Goal: Transaction & Acquisition: Purchase product/service

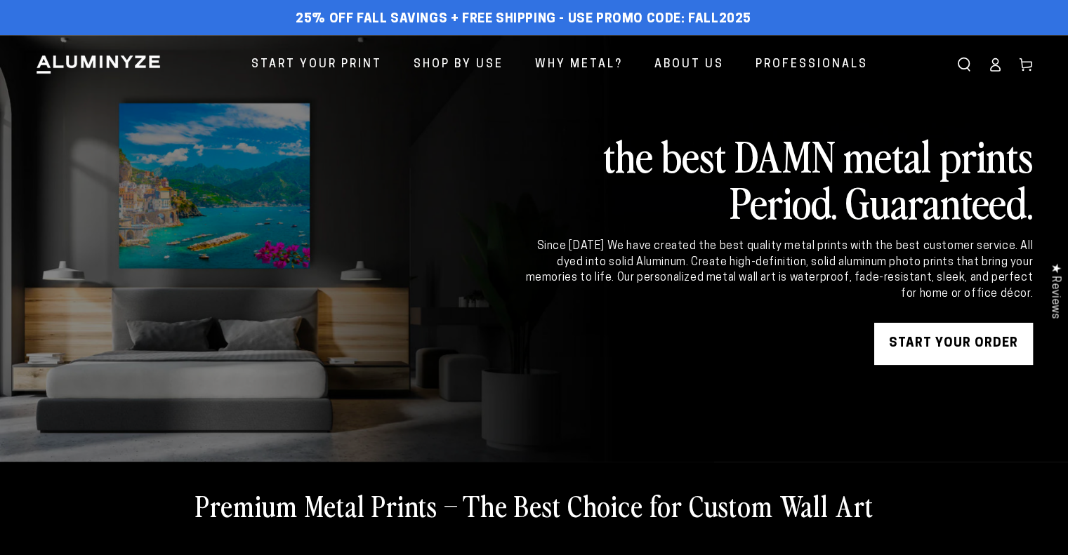
click at [998, 72] on icon at bounding box center [995, 65] width 14 height 14
click at [991, 64] on icon at bounding box center [995, 65] width 14 height 14
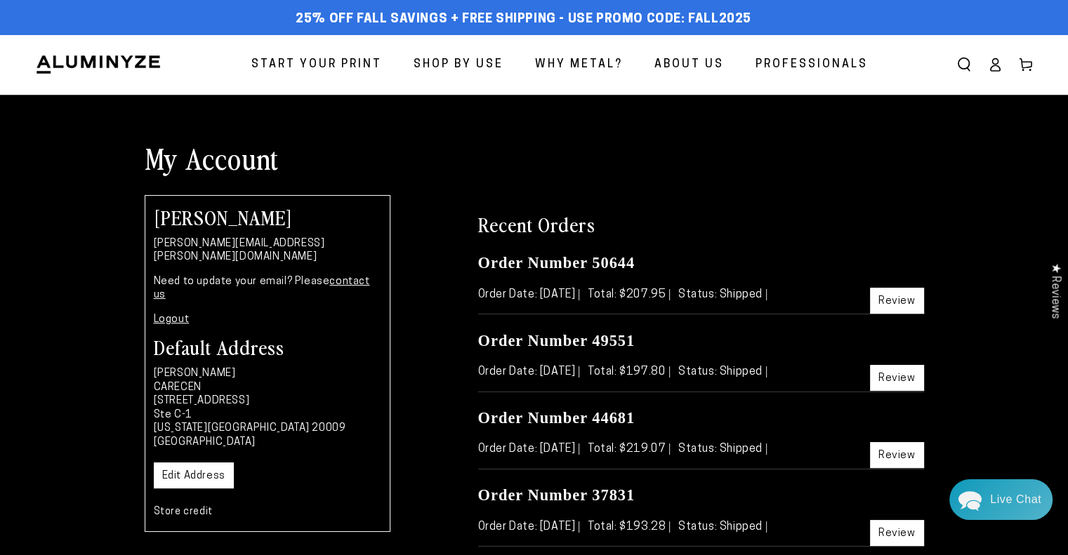
click at [325, 53] on link "Start Your Print" at bounding box center [317, 64] width 152 height 37
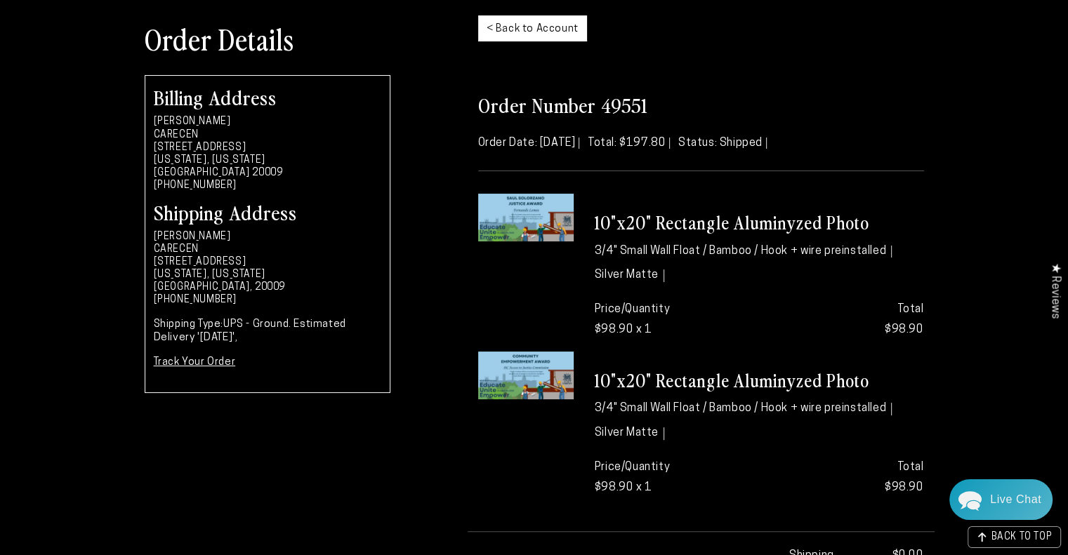
scroll to position [39, 0]
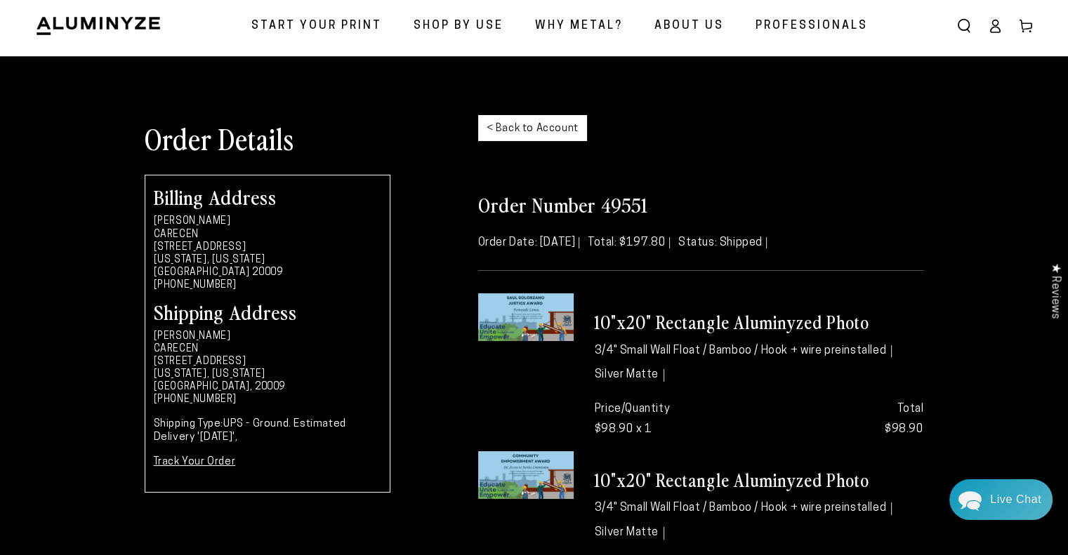
click at [529, 134] on link "< Back to Account" at bounding box center [532, 128] width 109 height 26
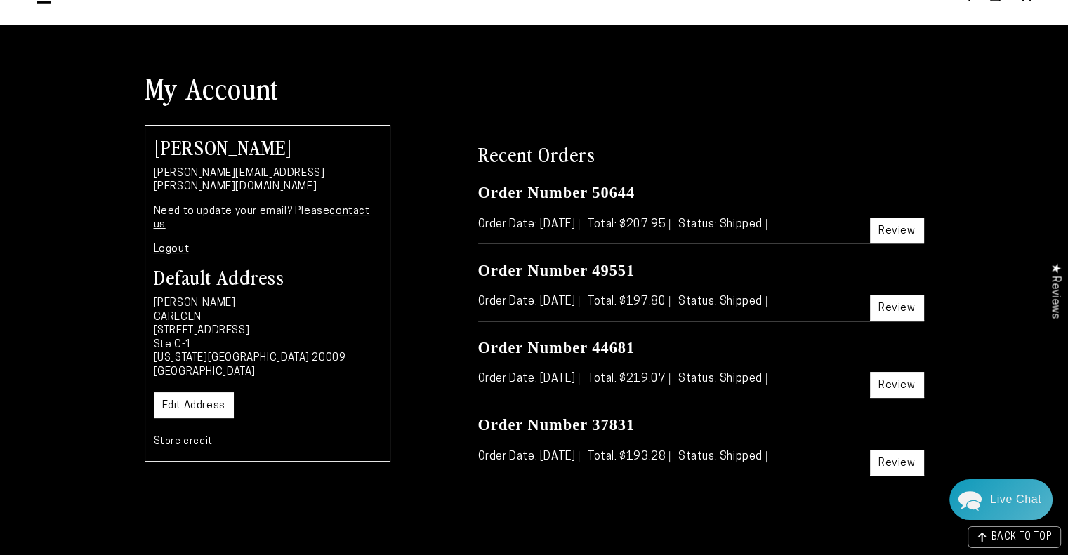
click at [888, 307] on link "Review" at bounding box center [897, 308] width 54 height 26
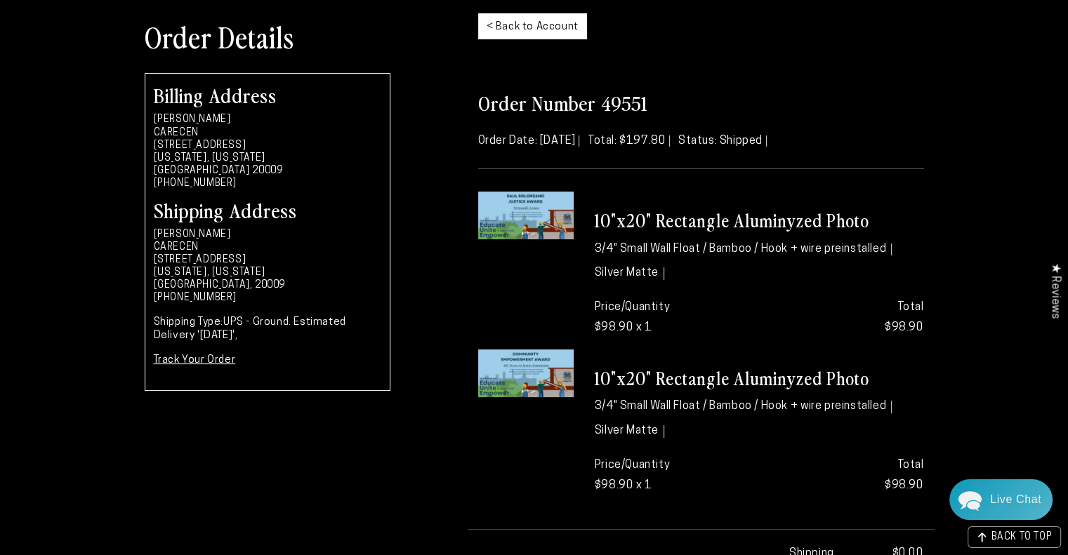
click at [532, 16] on link "< Back to Account" at bounding box center [532, 26] width 109 height 26
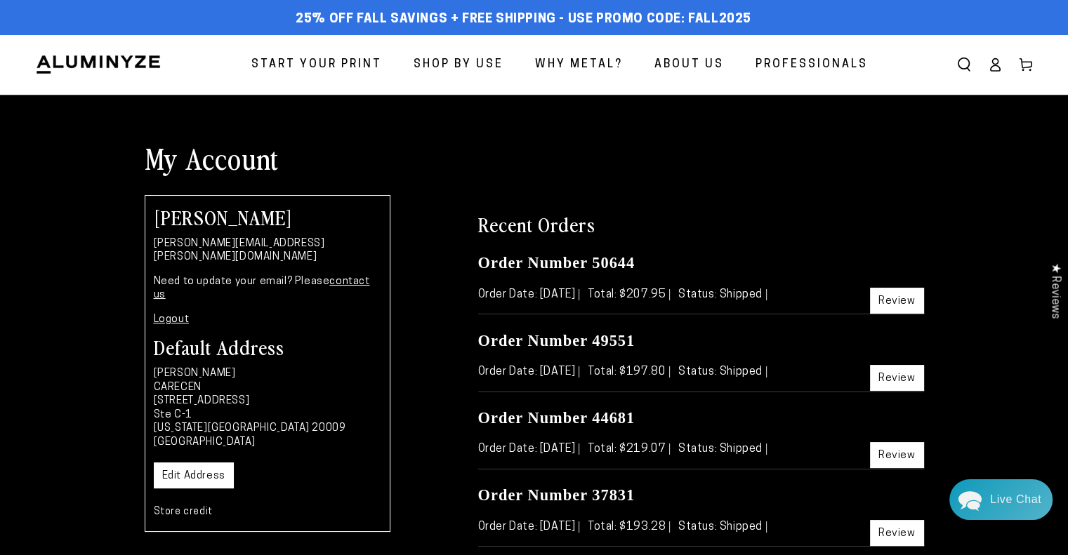
click at [322, 63] on span "Start Your Print" at bounding box center [316, 65] width 131 height 20
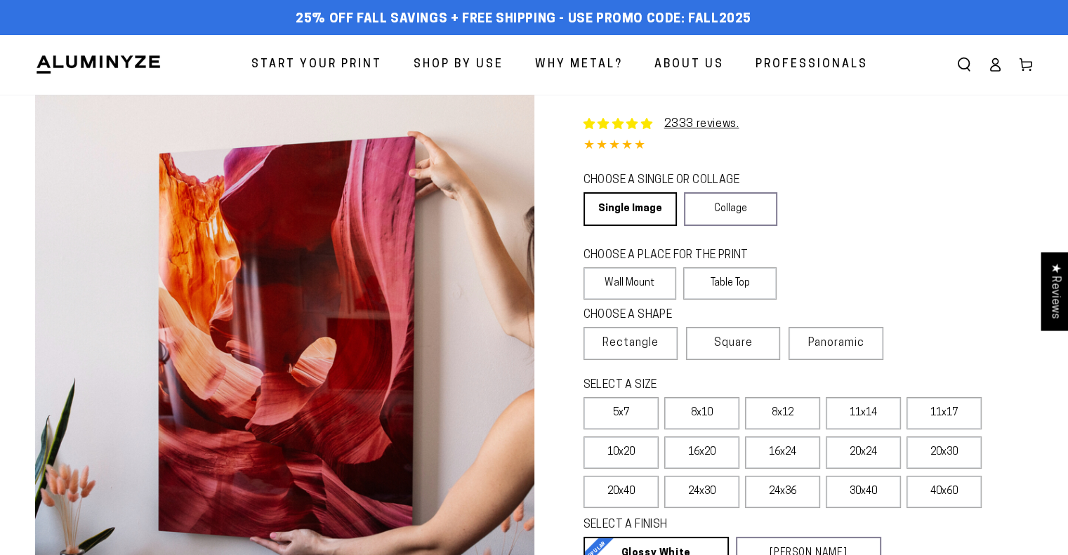
select select "**********"
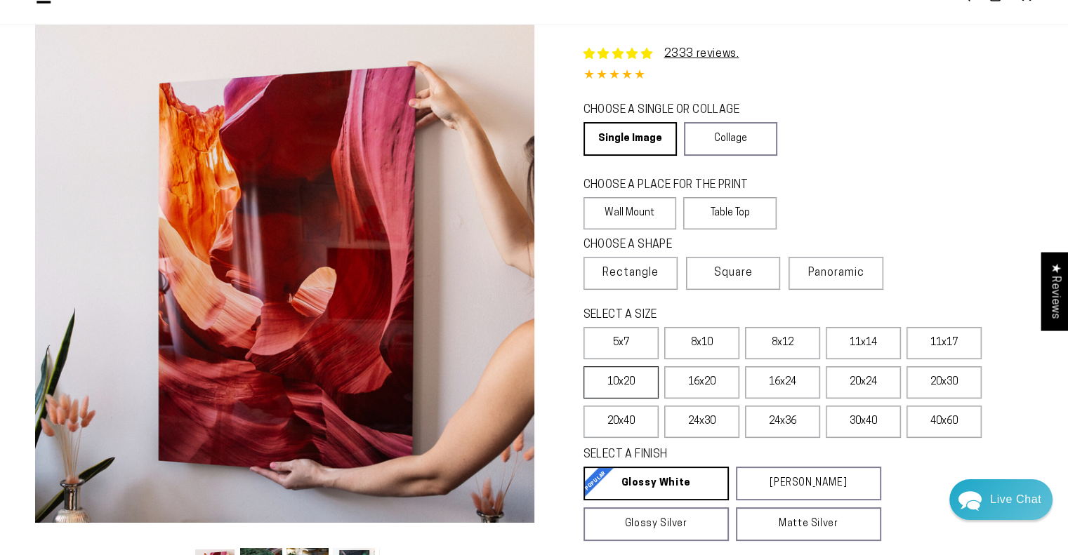
click at [610, 385] on label "10x20" at bounding box center [621, 383] width 75 height 32
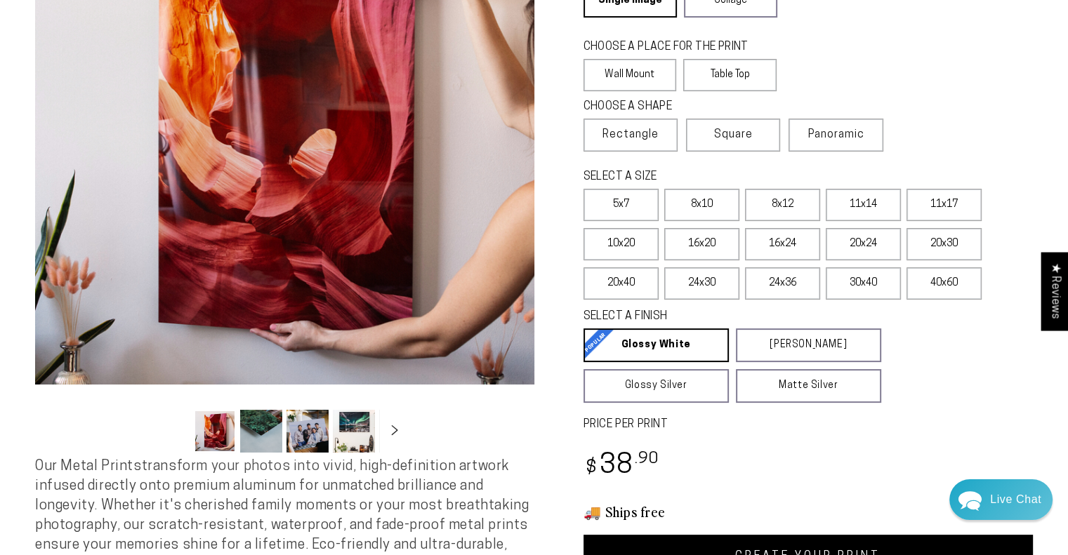
scroll to position [211, 0]
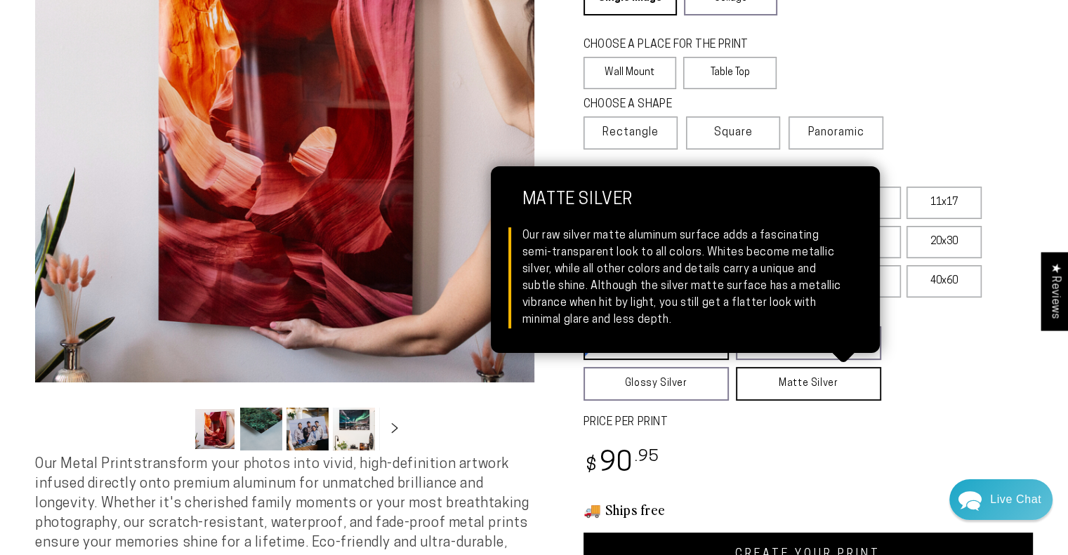
click at [806, 383] on link "Matte Silver Matte Silver Our raw silver matte aluminum surface adds a fascinat…" at bounding box center [808, 384] width 145 height 34
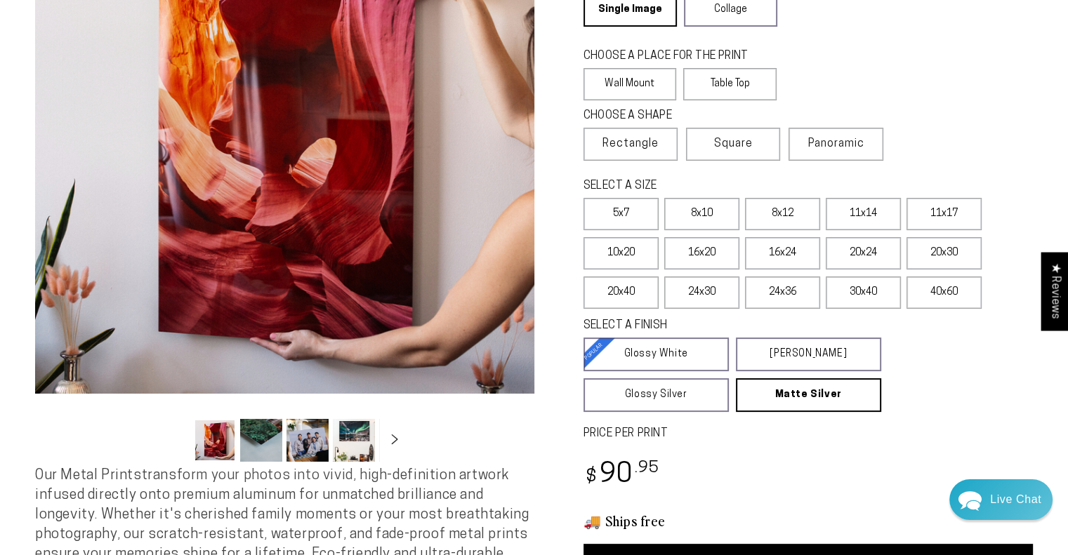
scroll to position [70, 0]
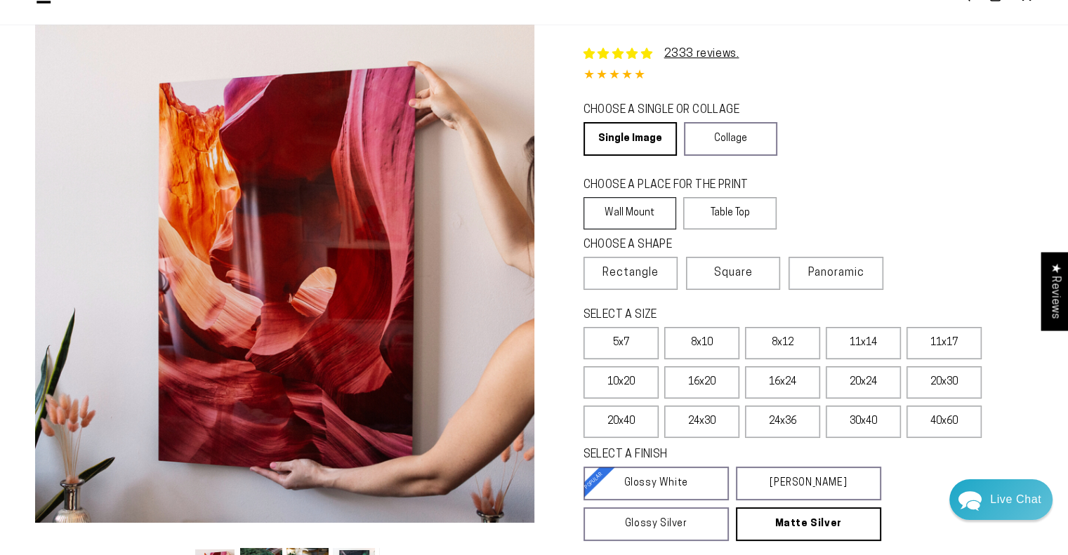
click at [620, 209] on label "Wall Mount" at bounding box center [630, 213] width 93 height 32
click at [636, 387] on label "10x20" at bounding box center [621, 383] width 75 height 32
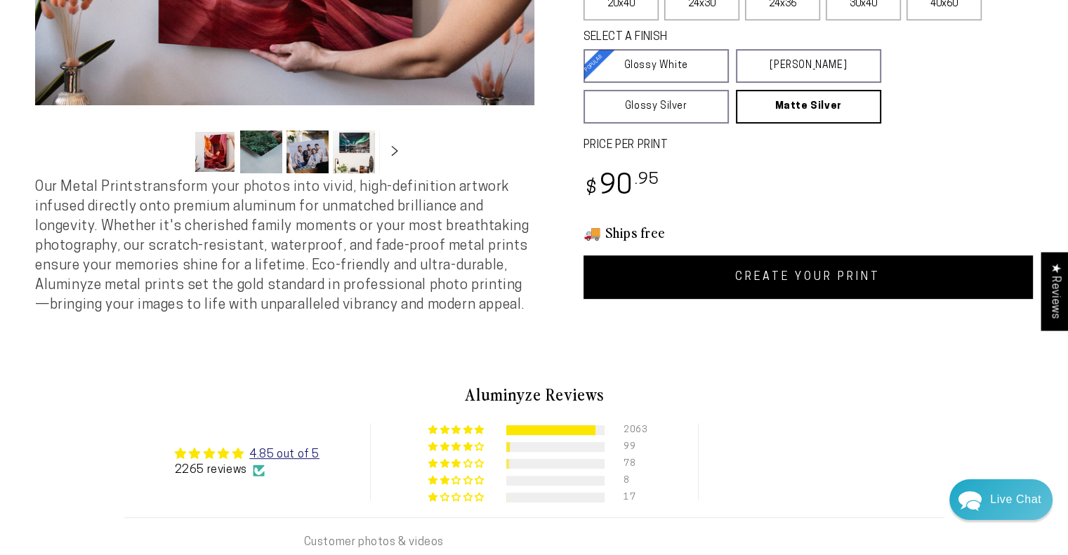
scroll to position [492, 0]
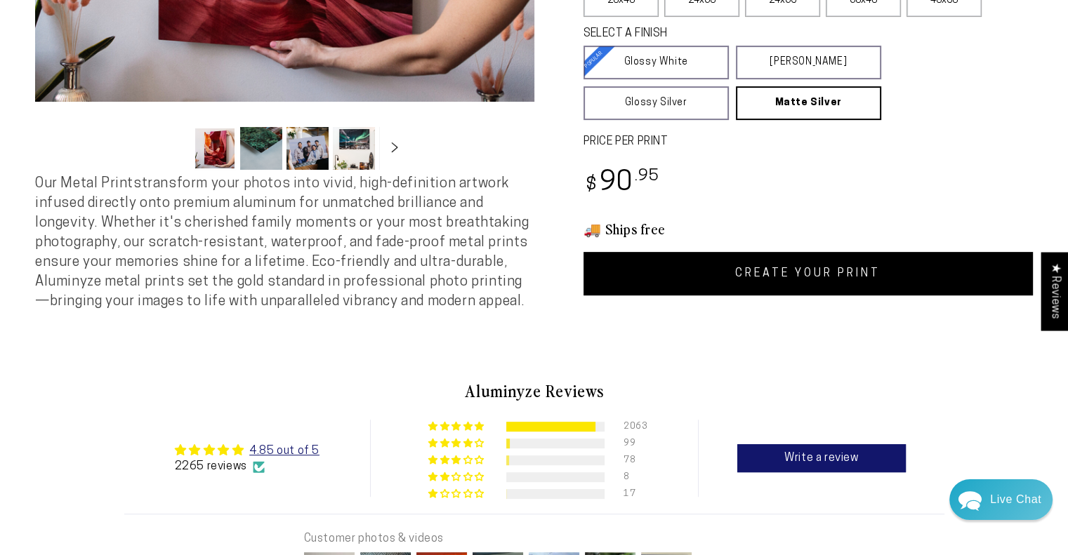
click at [796, 270] on link "CREATE YOUR PRINT" at bounding box center [809, 274] width 450 height 44
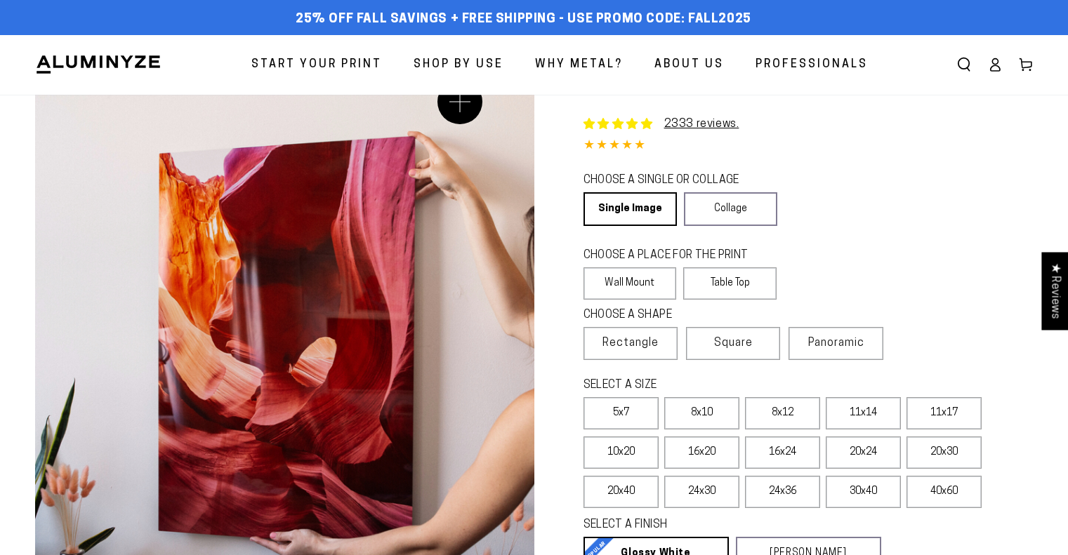
select select "**********"
click at [620, 270] on label "Wall Mount" at bounding box center [630, 284] width 93 height 32
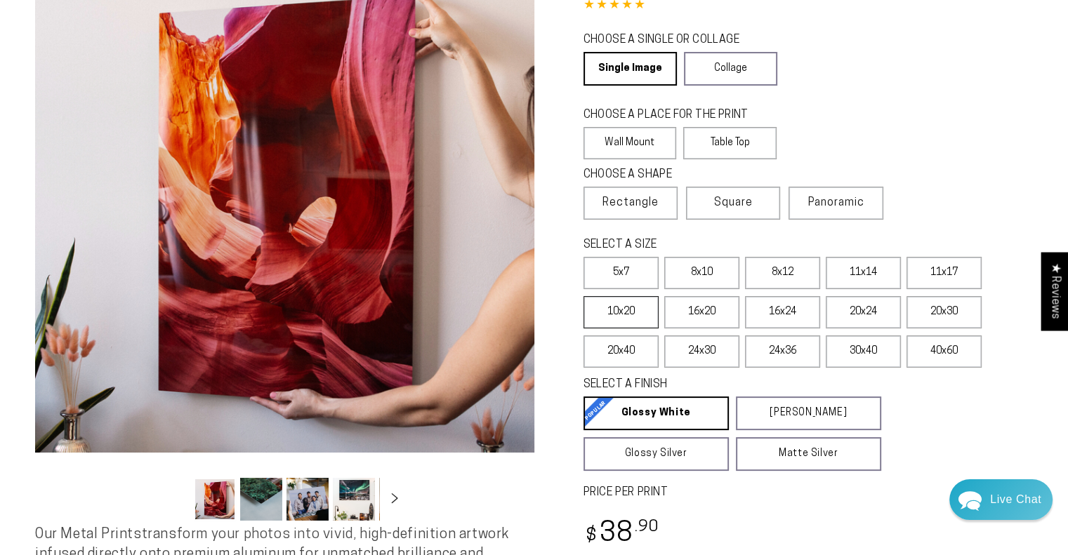
click at [618, 322] on label "10x20" at bounding box center [621, 312] width 75 height 32
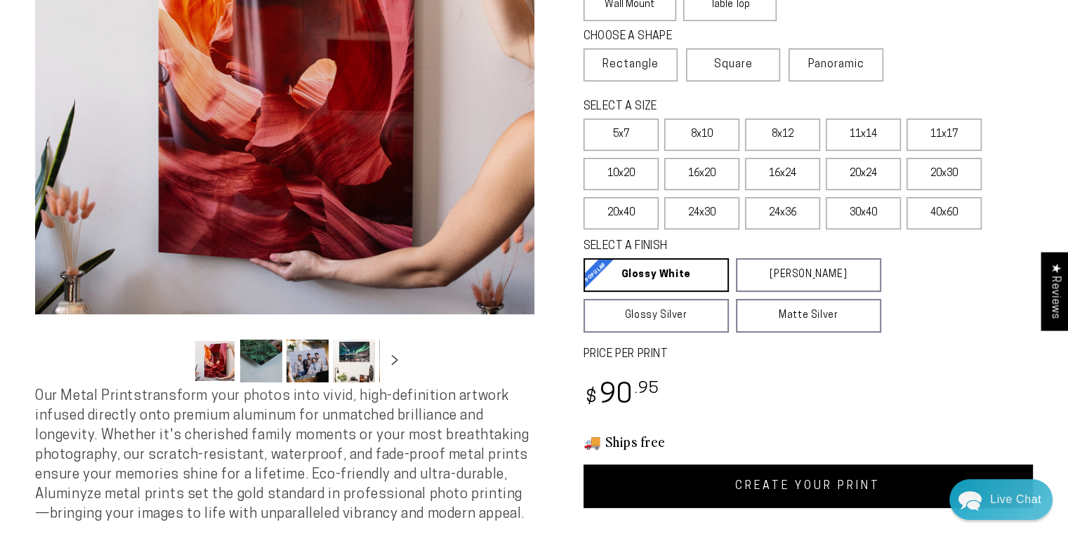
scroll to position [281, 0]
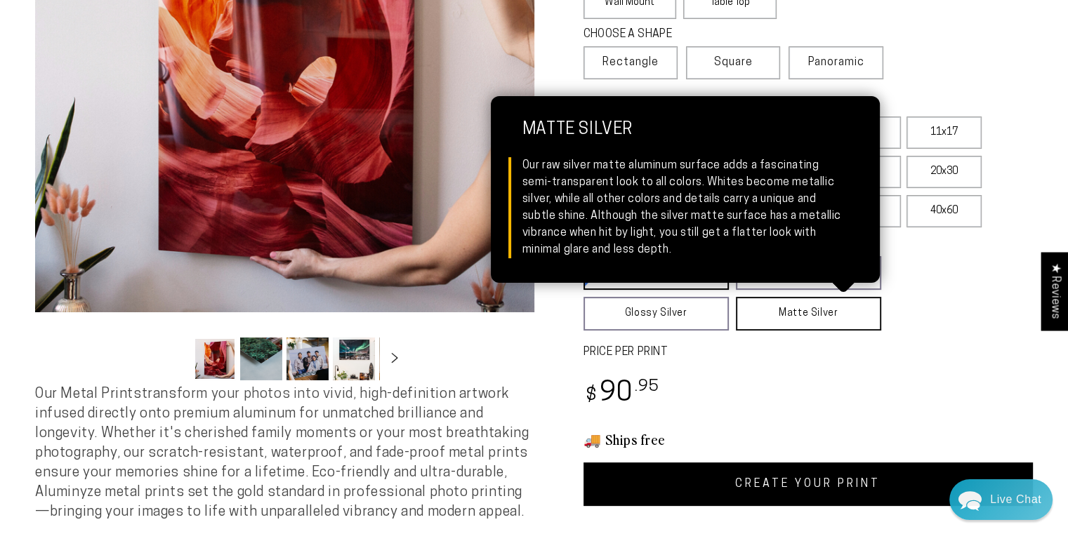
click at [796, 315] on link "Matte Silver Matte Silver Our raw silver matte aluminum surface adds a fascinat…" at bounding box center [808, 314] width 145 height 34
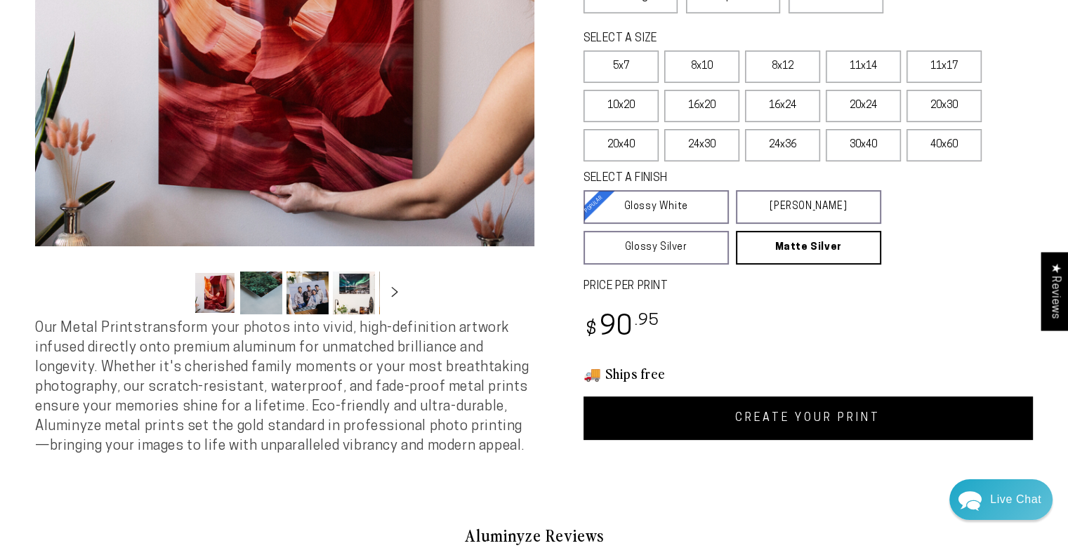
scroll to position [421, 0]
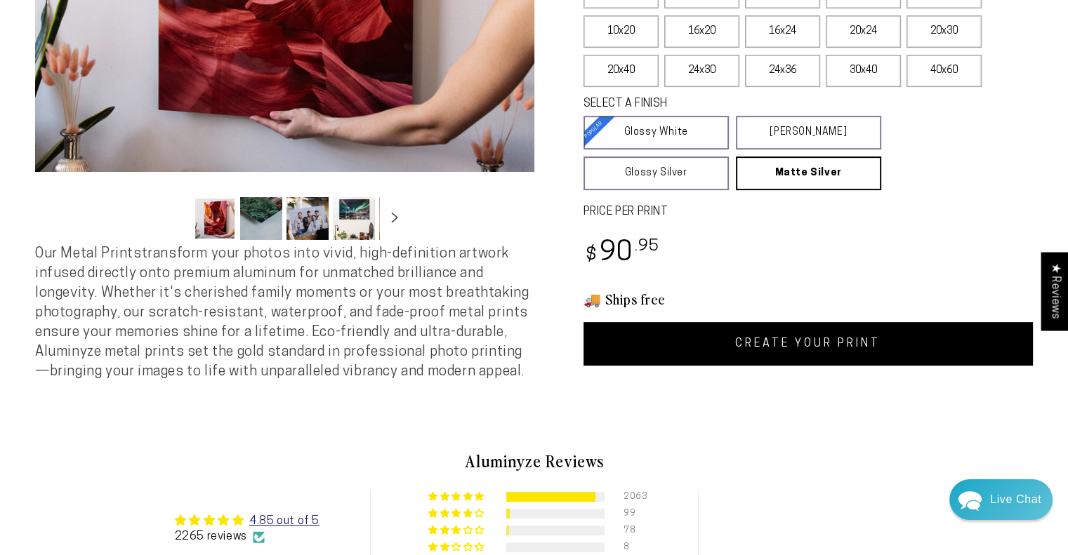
click at [767, 343] on link "CREATE YOUR PRINT" at bounding box center [809, 344] width 450 height 44
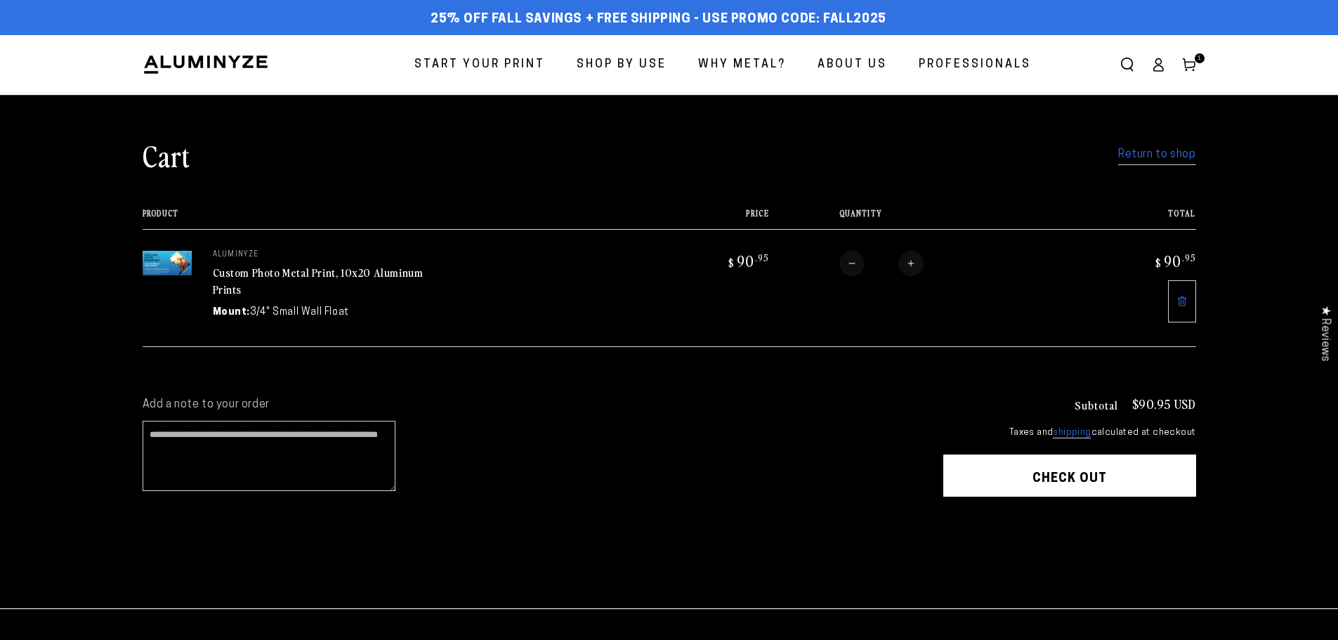
click at [493, 40] on header "Start Your Print Shop By Use Shop By Use For Home For Business" at bounding box center [668, 65] width 1123 height 60
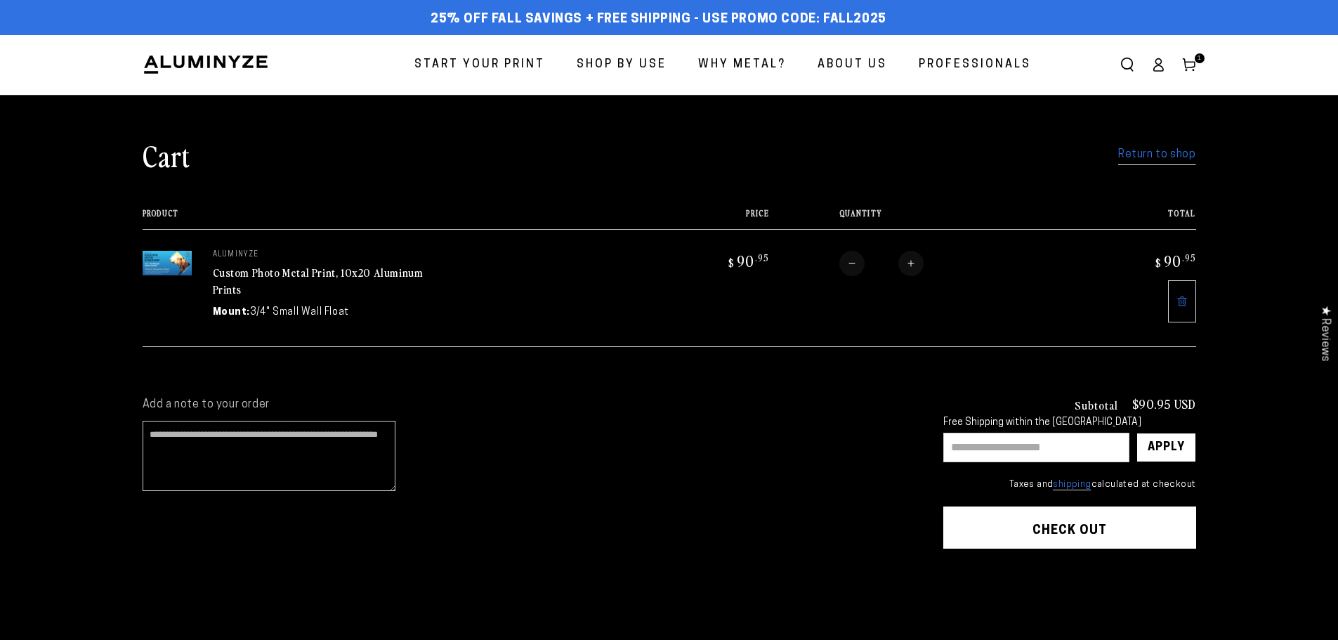
click at [494, 54] on link "Start Your Print" at bounding box center [480, 64] width 152 height 37
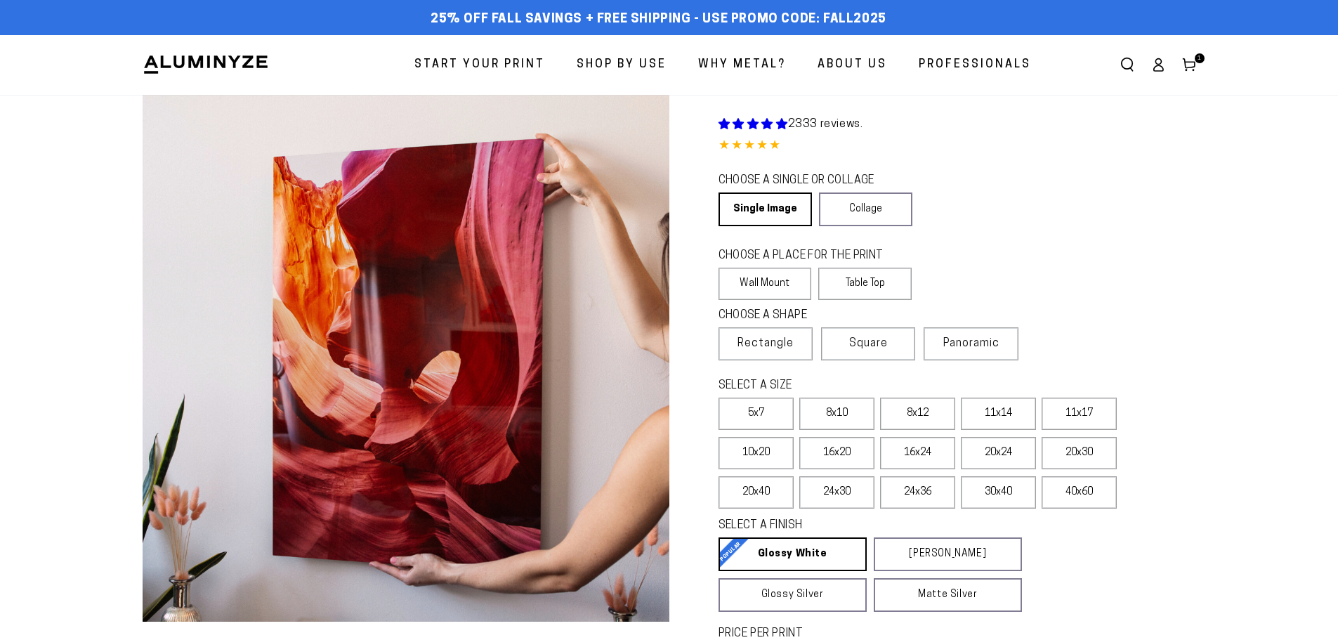
select select "**********"
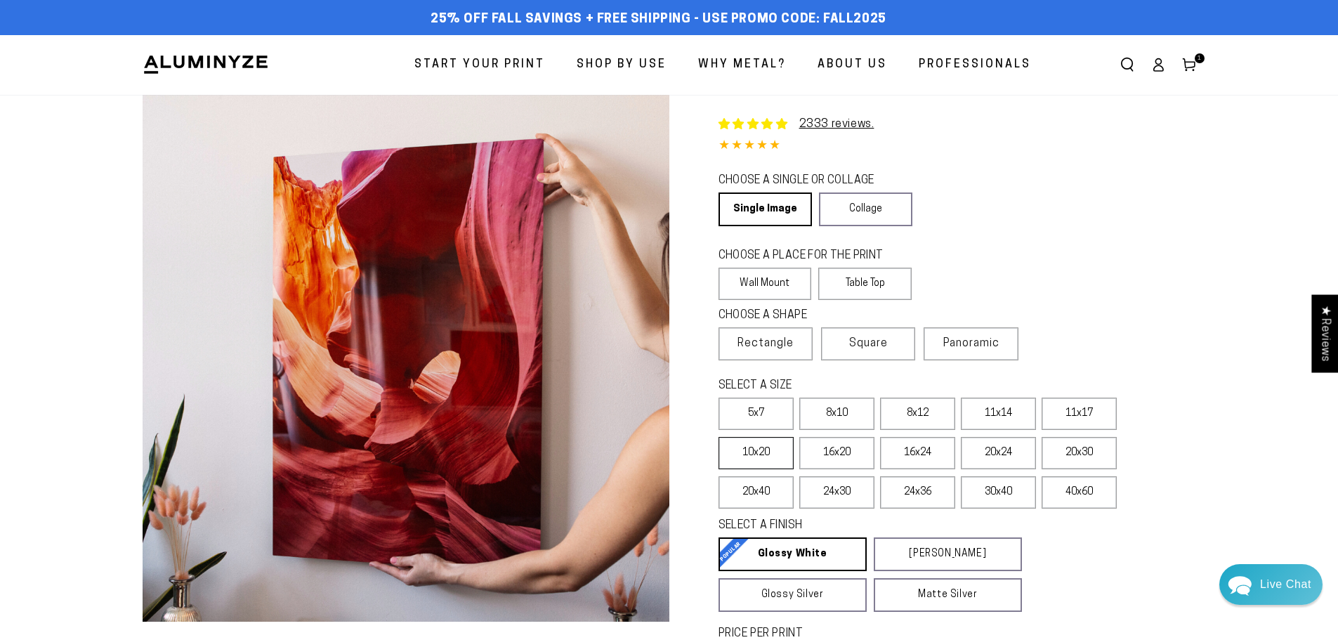
click at [763, 452] on label "10x20" at bounding box center [755, 453] width 75 height 32
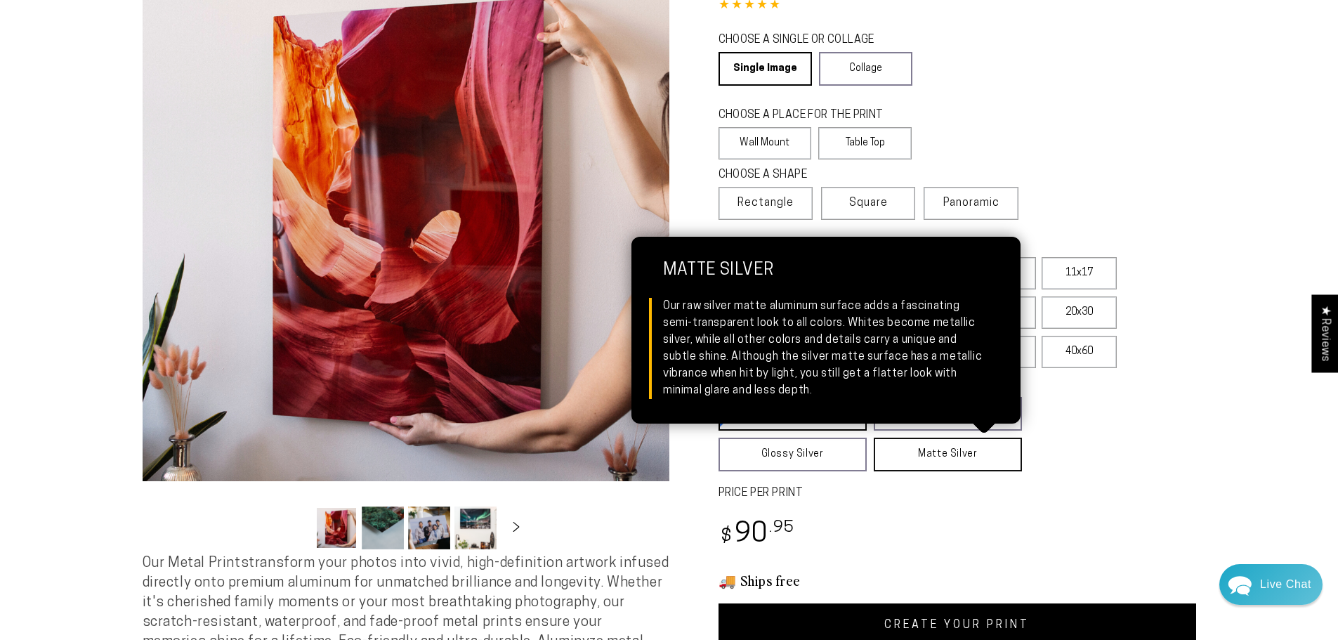
click at [937, 449] on link "Matte Silver Matte Silver Our raw silver matte aluminum surface adds a fascinat…" at bounding box center [948, 454] width 148 height 34
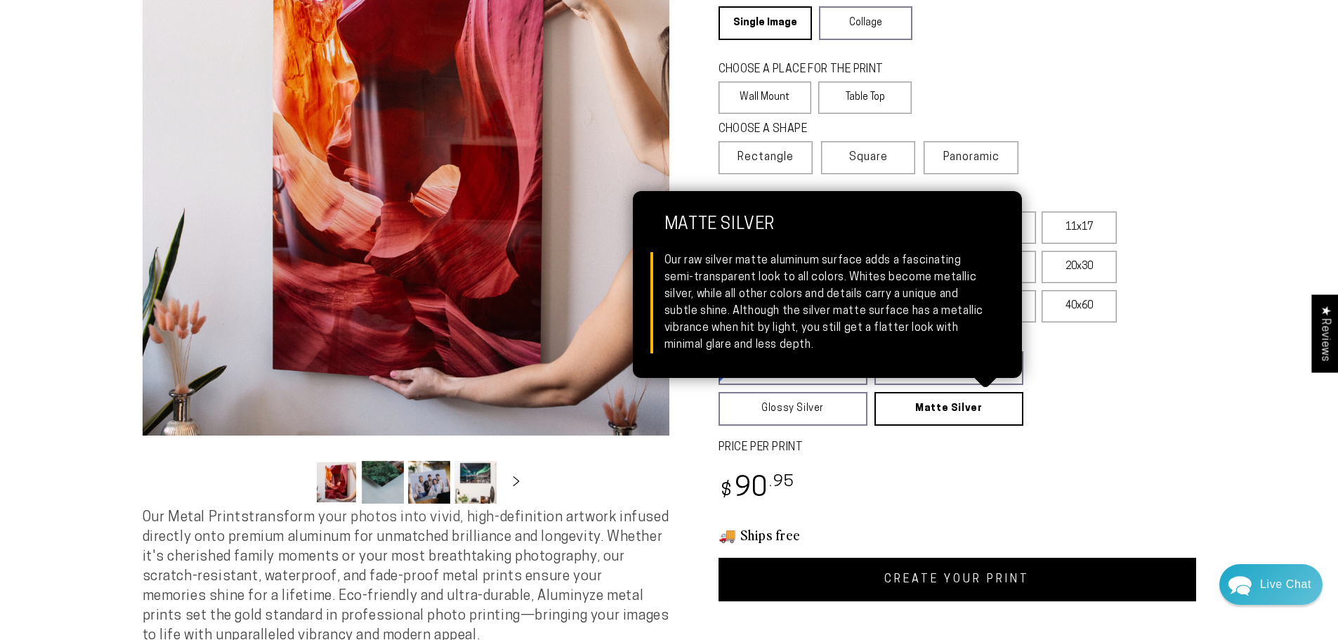
scroll to position [211, 0]
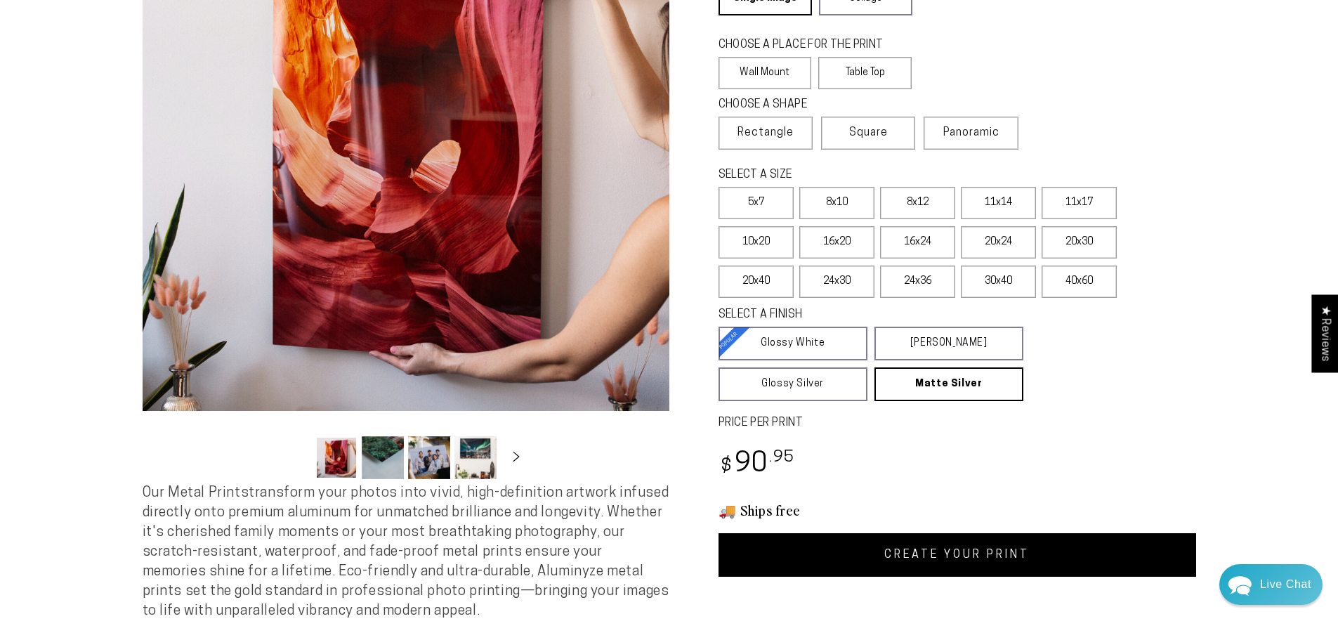
click at [949, 553] on link "CREATE YOUR PRINT" at bounding box center [956, 555] width 477 height 44
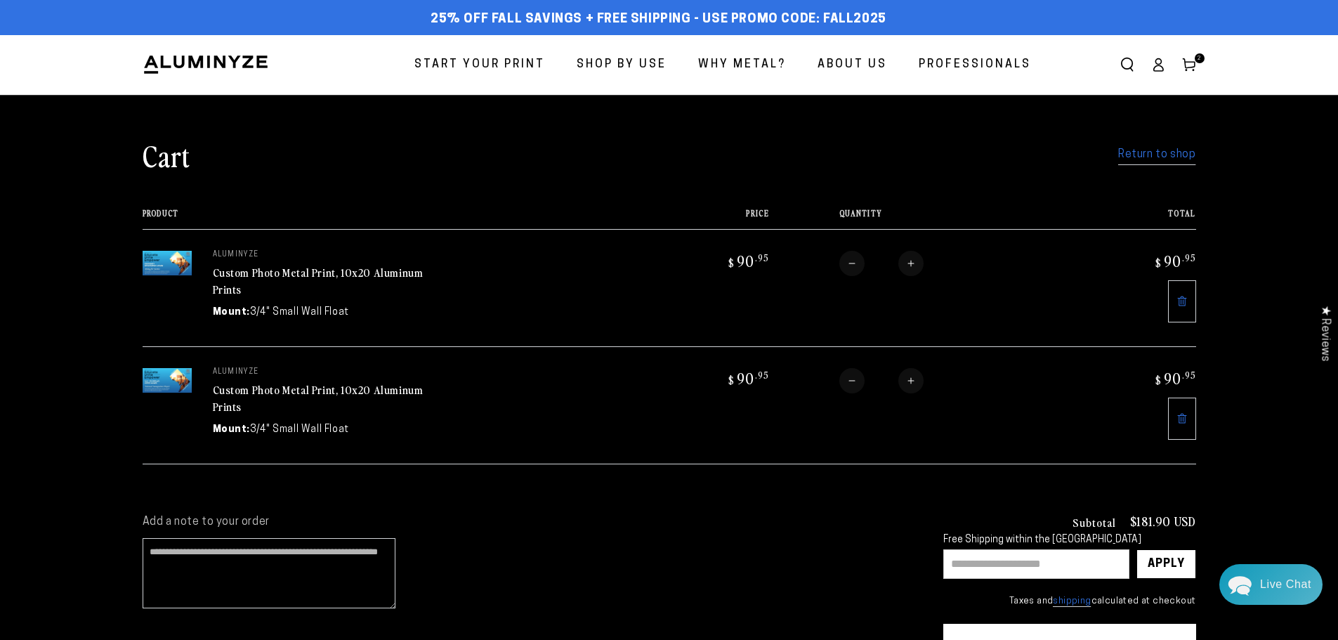
click at [157, 270] on img at bounding box center [167, 263] width 49 height 25
click at [162, 265] on img at bounding box center [167, 263] width 49 height 25
click at [160, 263] on img at bounding box center [167, 263] width 49 height 25
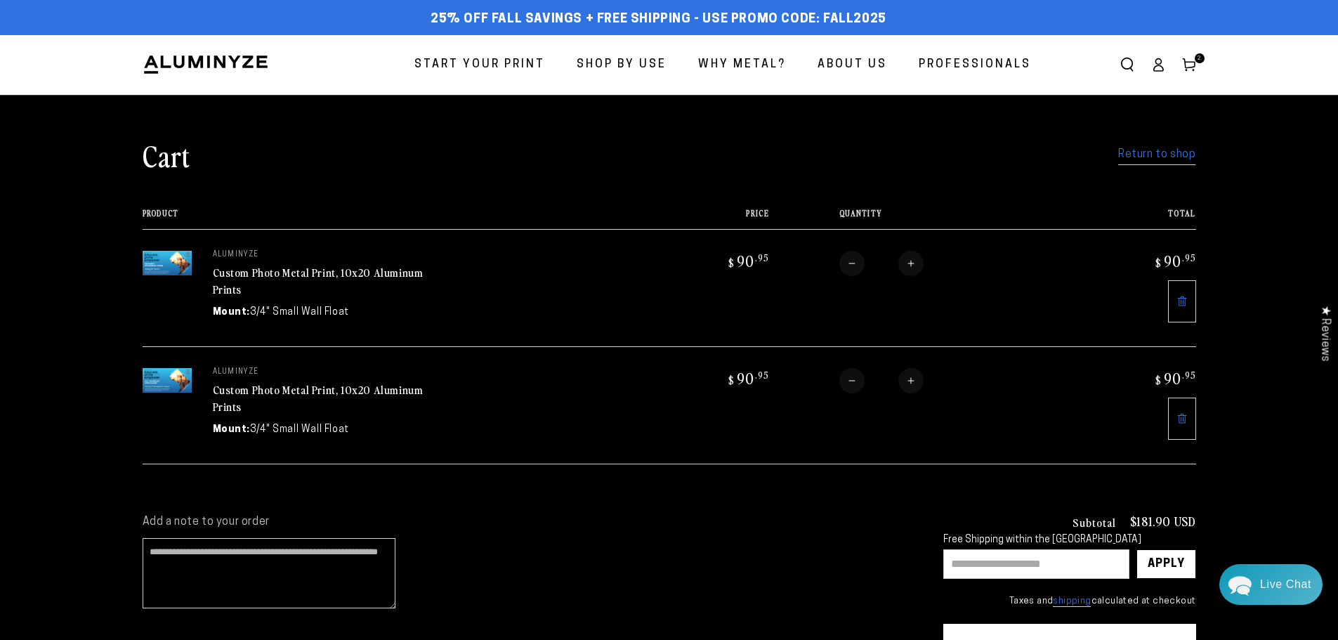
click at [160, 263] on img at bounding box center [167, 263] width 49 height 25
click at [162, 251] on img at bounding box center [167, 263] width 49 height 25
click at [165, 254] on img at bounding box center [167, 263] width 49 height 25
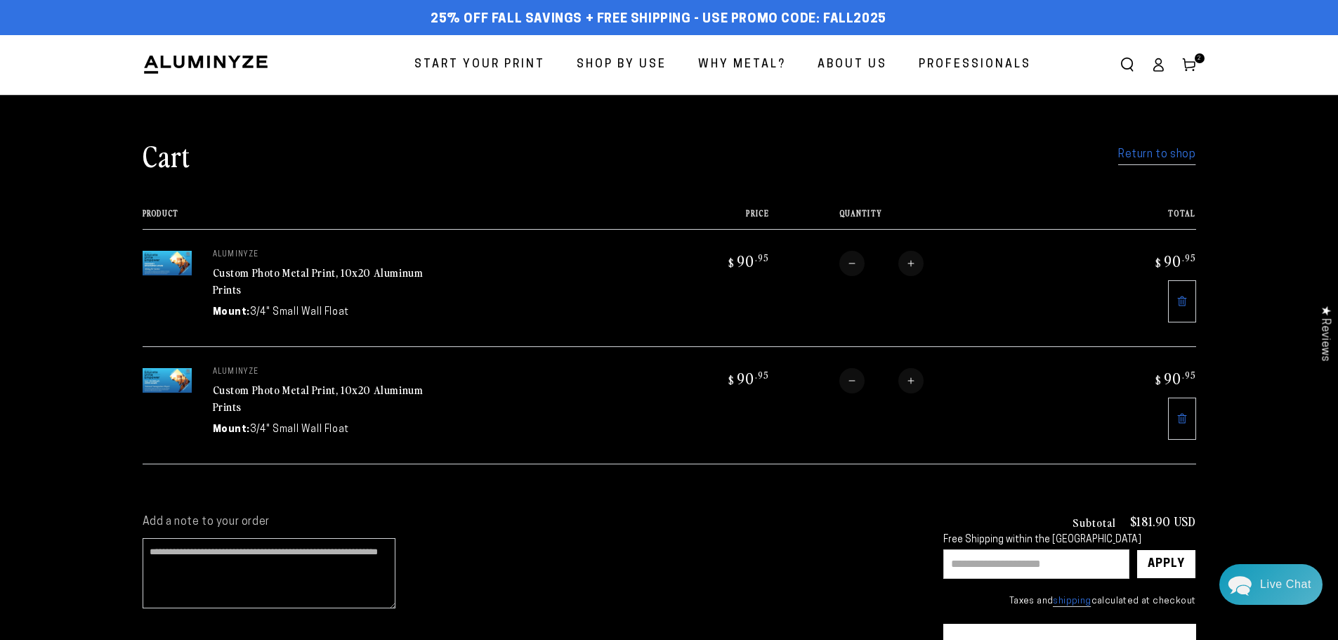
click at [165, 254] on img at bounding box center [167, 263] width 49 height 25
click at [163, 211] on th "Product" at bounding box center [394, 219] width 502 height 20
click at [164, 261] on img at bounding box center [167, 263] width 49 height 25
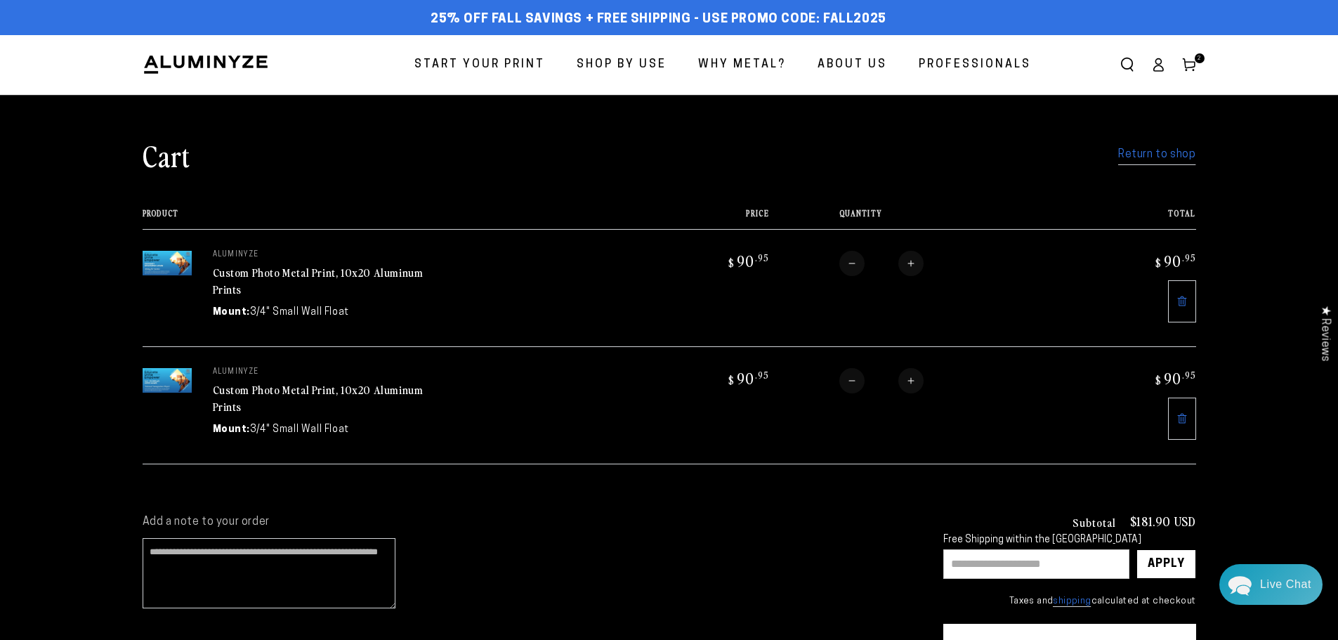
click at [147, 380] on img at bounding box center [167, 380] width 49 height 25
click at [227, 385] on link "Custom Photo Metal Print, 10x20 Aluminum Prints" at bounding box center [318, 398] width 211 height 34
click at [262, 272] on link "Custom Photo Metal Print, 10x20 Aluminum Prints" at bounding box center [318, 281] width 211 height 34
click at [303, 385] on link "Custom Photo Metal Print, 10x20 Aluminum Prints" at bounding box center [318, 398] width 211 height 34
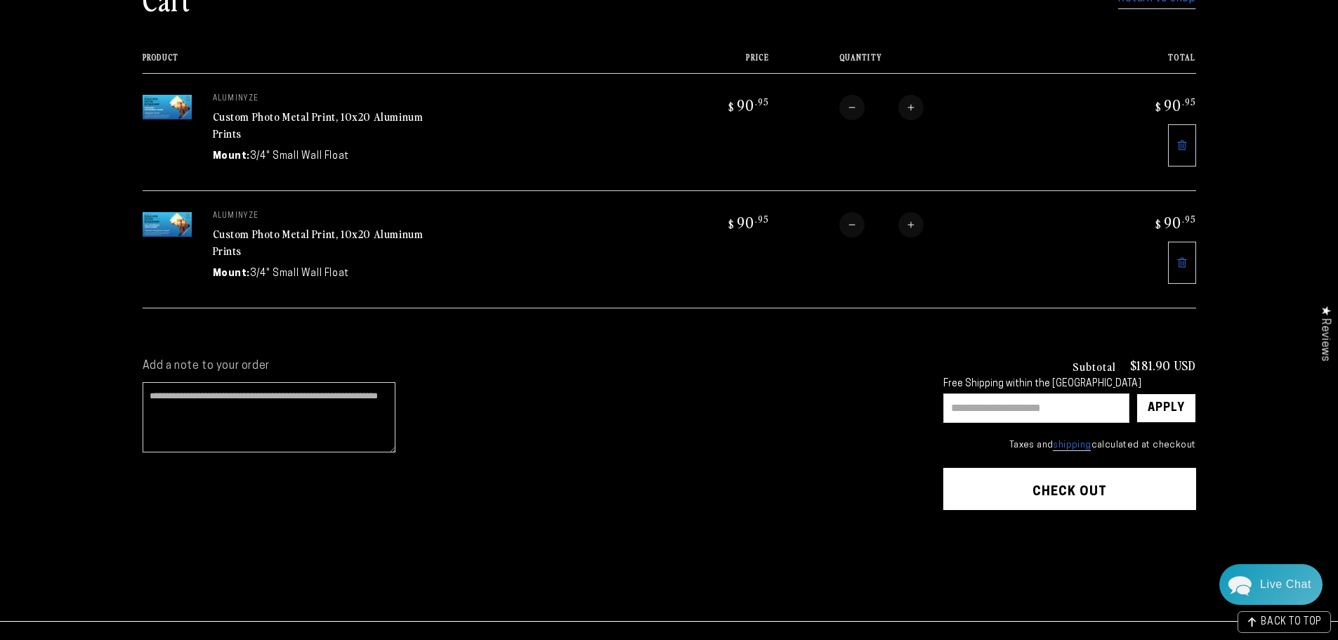
scroll to position [281, 0]
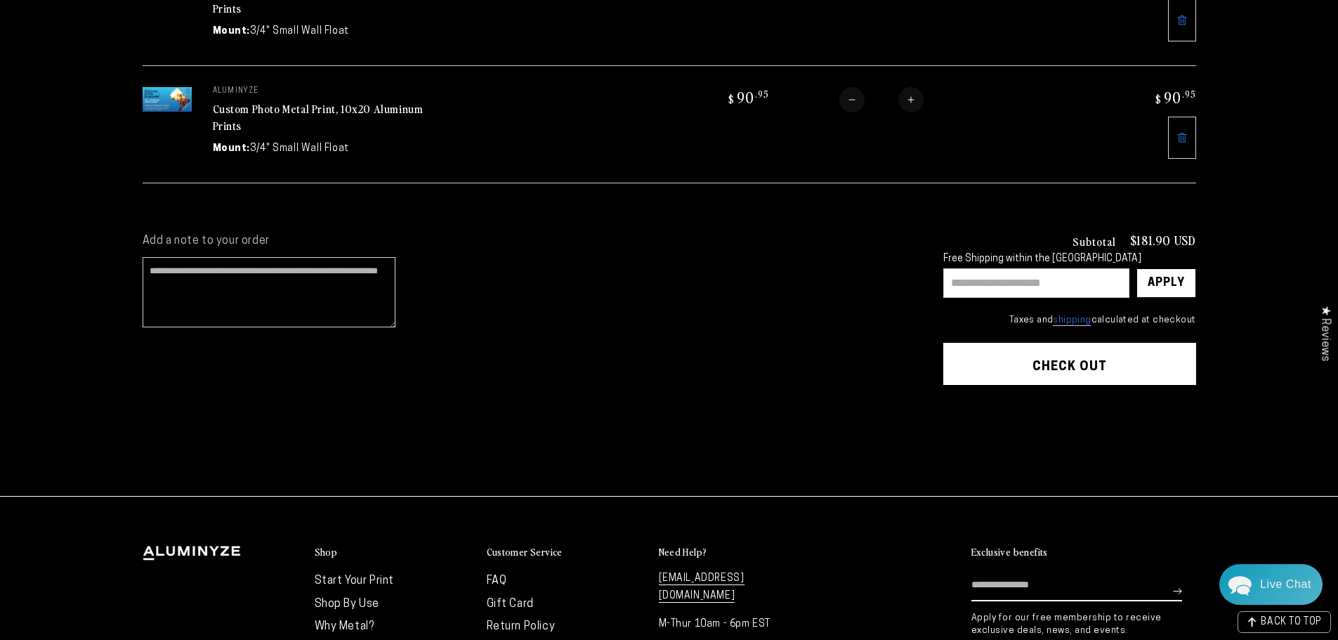
click at [1118, 373] on button "Check out" at bounding box center [1069, 364] width 253 height 42
